Goal: Information Seeking & Learning: Learn about a topic

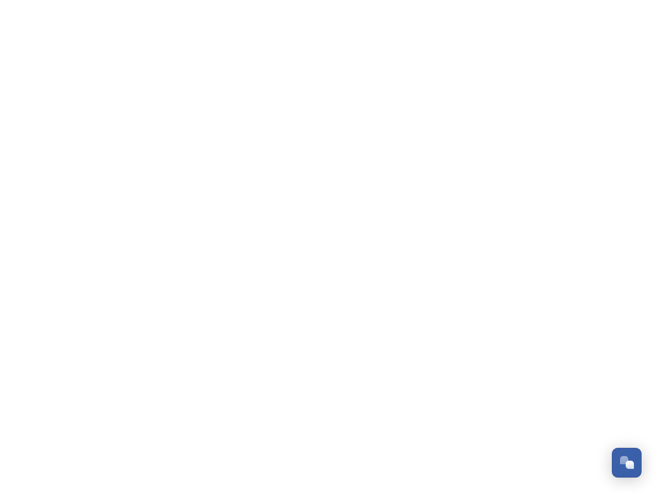
click at [627, 462] on div "Open Chat" at bounding box center [630, 464] width 8 height 8
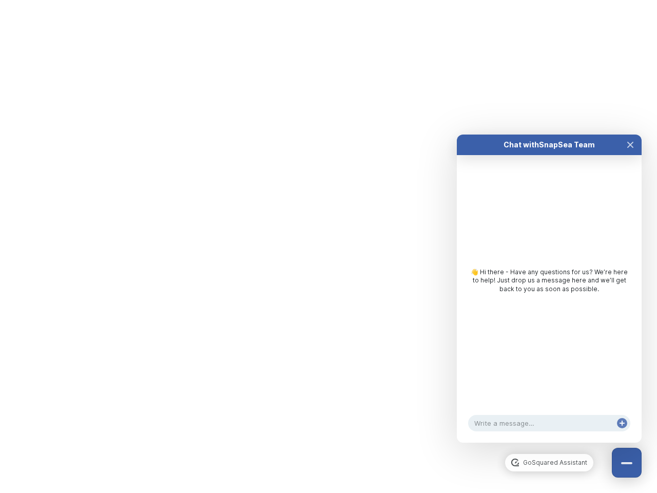
click at [630, 348] on div "👋 Hi there - Have any questions for us? We’re here to help! Just drop us a mess…" at bounding box center [549, 283] width 185 height 256
click at [549, 0] on html "Dismiss GoSquared Assistant Chat with SnapSea Team GoSquared Assistant Submit G…" at bounding box center [328, 0] width 657 height 0
click at [549, 299] on div "👋 Hi there - Have any questions for us? We’re here to help! Just drop us a mess…" at bounding box center [549, 283] width 185 height 256
click at [630, 155] on div "👋 Hi there - Have any questions for us? We’re here to help! Just drop us a mess…" at bounding box center [549, 283] width 185 height 256
click at [622, 433] on div "Chat with SnapSea Team GoSquared Assistant 👋 Hi there - Have any questions for …" at bounding box center [549, 288] width 185 height 308
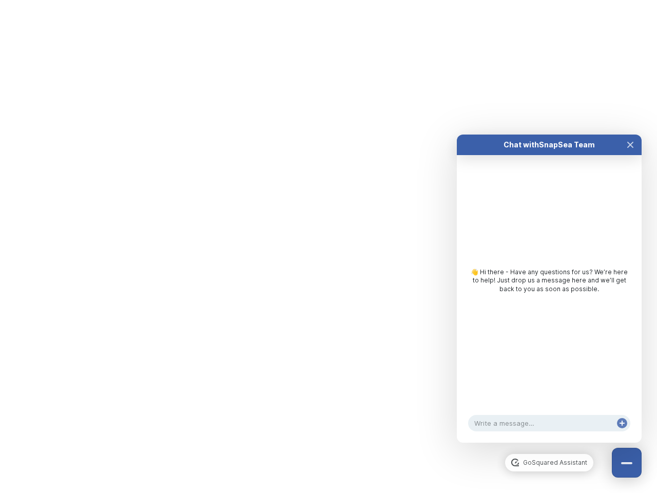
click at [622, 433] on div "Chat with SnapSea Team GoSquared Assistant 👋 Hi there - Have any questions for …" at bounding box center [549, 288] width 185 height 308
click at [328, 0] on html "Dismiss GoSquared Assistant Chat with SnapSea Team GoSquared Assistant Submit G…" at bounding box center [328, 0] width 657 height 0
click at [321, 0] on html "Dismiss GoSquared Assistant Chat with SnapSea Team GoSquared Assistant Submit G…" at bounding box center [328, 0] width 657 height 0
